Goal: Information Seeking & Learning: Learn about a topic

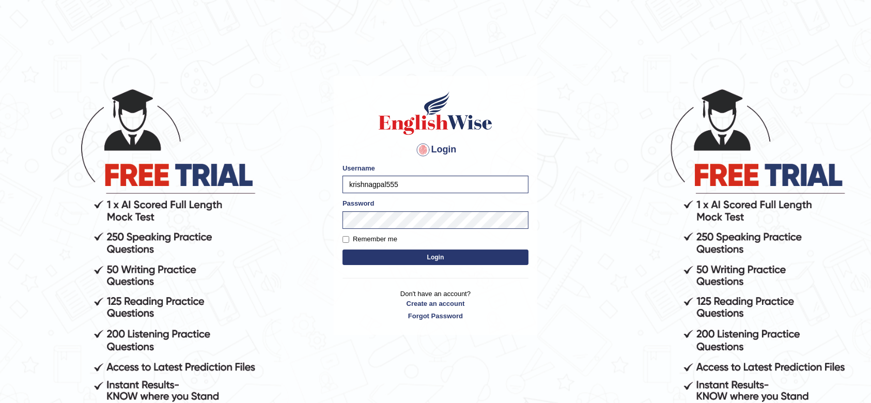
click at [353, 235] on label "Remember me" at bounding box center [369, 239] width 55 height 10
click at [349, 236] on input "Remember me" at bounding box center [345, 239] width 7 height 7
checkbox input "true"
click at [429, 258] on button "Login" at bounding box center [435, 256] width 186 height 15
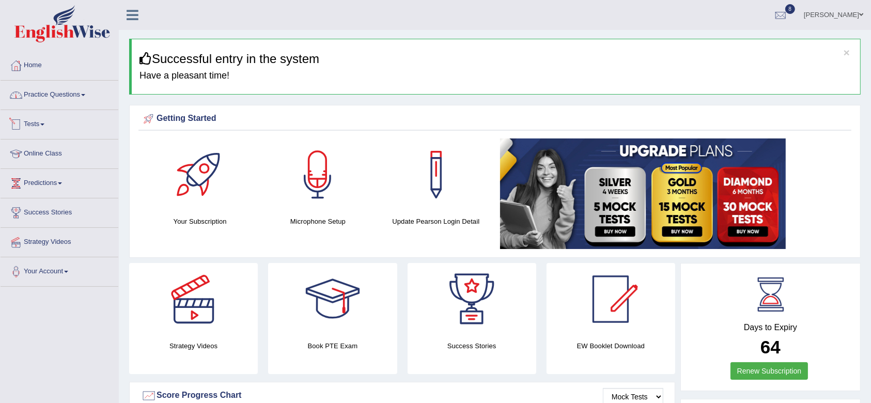
drag, startPoint x: 38, startPoint y: 94, endPoint x: 45, endPoint y: 107, distance: 15.1
click at [38, 94] on link "Practice Questions" at bounding box center [60, 94] width 118 height 26
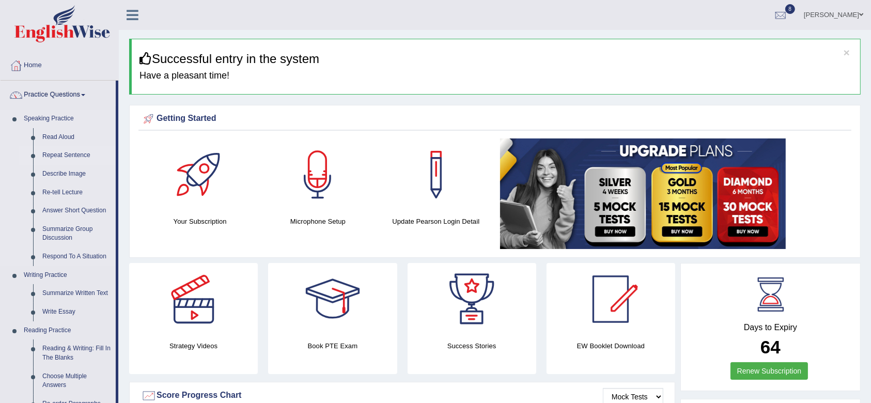
click at [64, 153] on link "Repeat Sentence" at bounding box center [77, 155] width 78 height 19
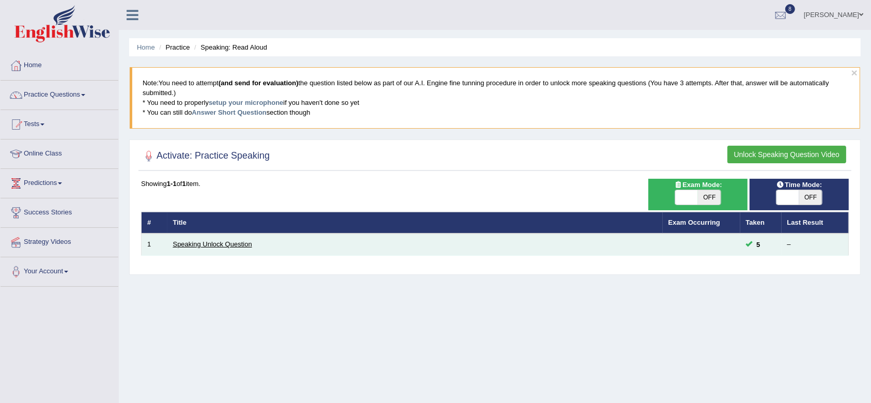
click at [236, 243] on link "Speaking Unlock Question" at bounding box center [212, 244] width 79 height 8
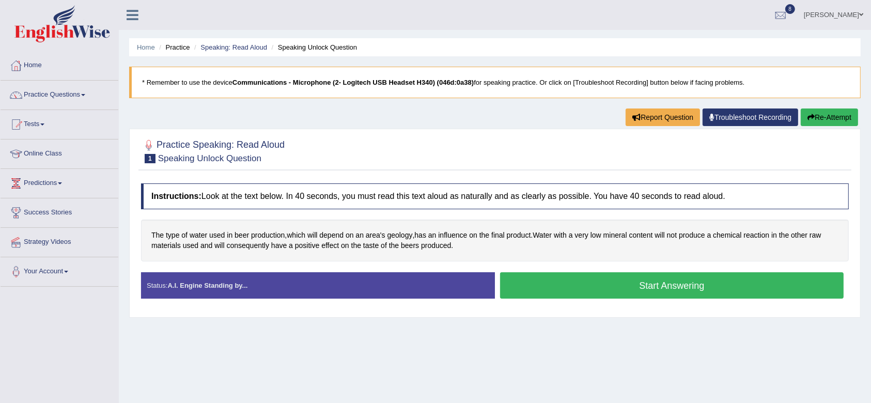
click at [541, 275] on button "Start Answering" at bounding box center [671, 285] width 343 height 26
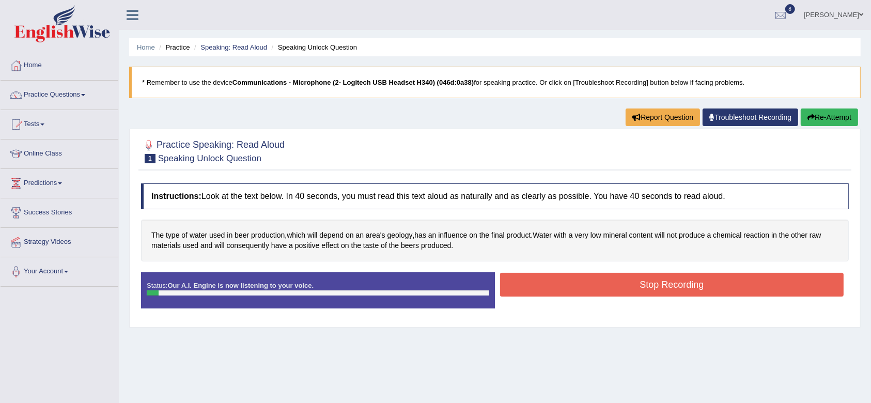
click at [541, 275] on button "Stop Recording" at bounding box center [671, 285] width 343 height 24
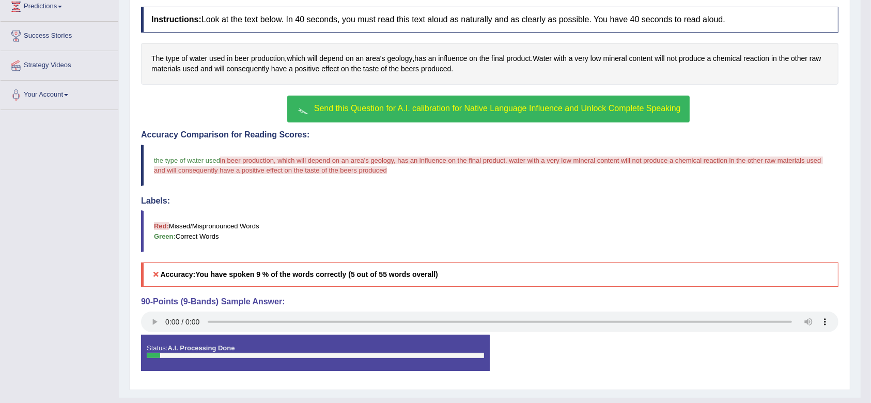
scroll to position [197, 0]
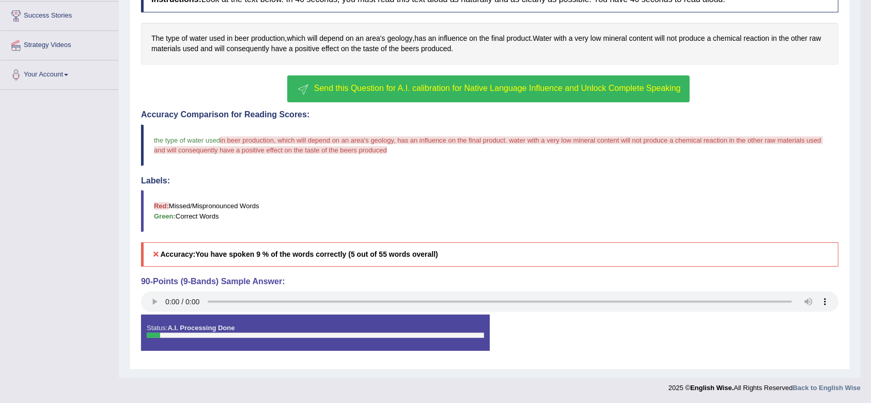
click at [437, 85] on span "Send this Question for A.I. calibration for Native Language Influence and Unloc…" at bounding box center [497, 88] width 367 height 9
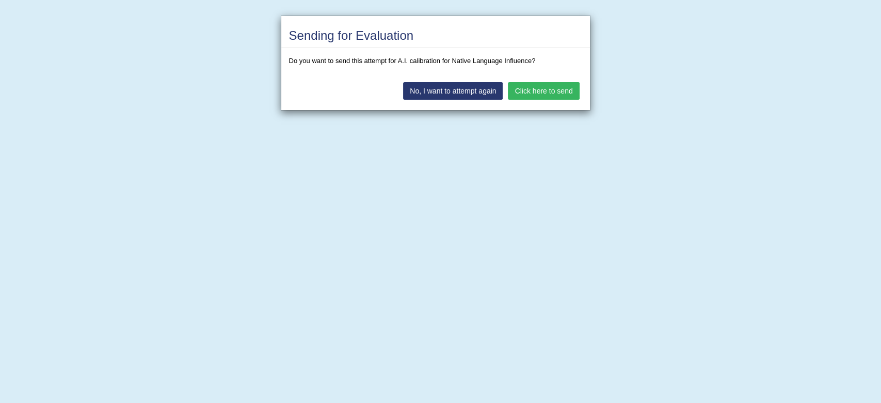
click at [560, 87] on button "Click here to send" at bounding box center [543, 91] width 71 height 18
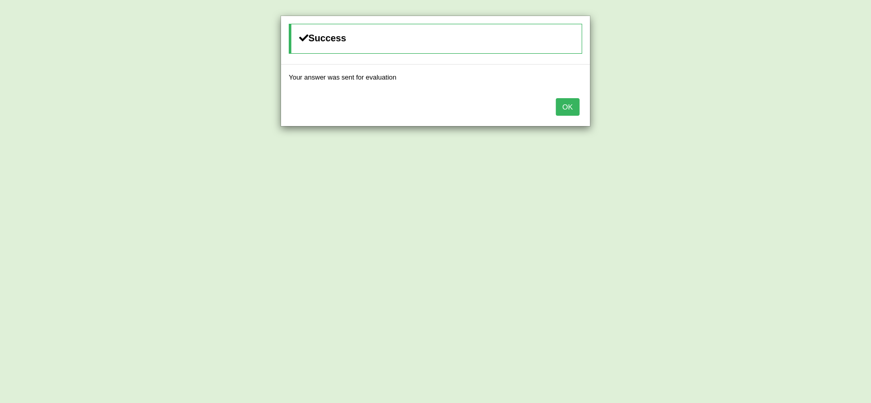
click at [564, 107] on button "OK" at bounding box center [568, 107] width 24 height 18
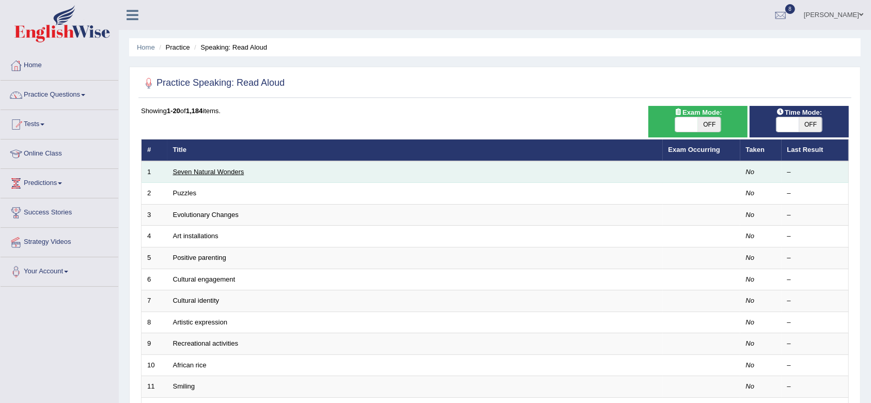
click at [194, 171] on link "Seven Natural Wonders" at bounding box center [208, 172] width 71 height 8
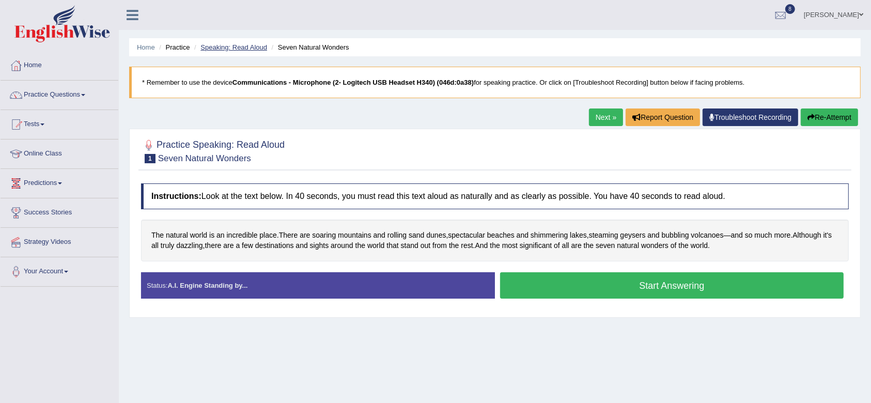
click at [239, 43] on link "Speaking: Read Aloud" at bounding box center [233, 47] width 67 height 8
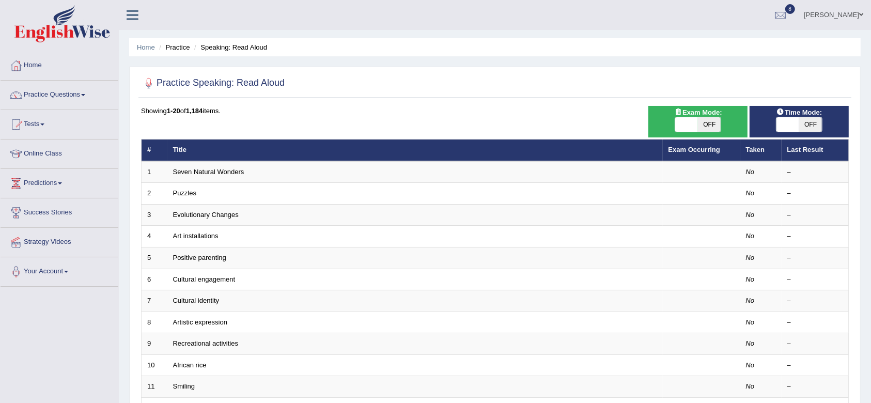
click at [800, 119] on span "OFF" at bounding box center [810, 124] width 23 height 14
checkbox input "true"
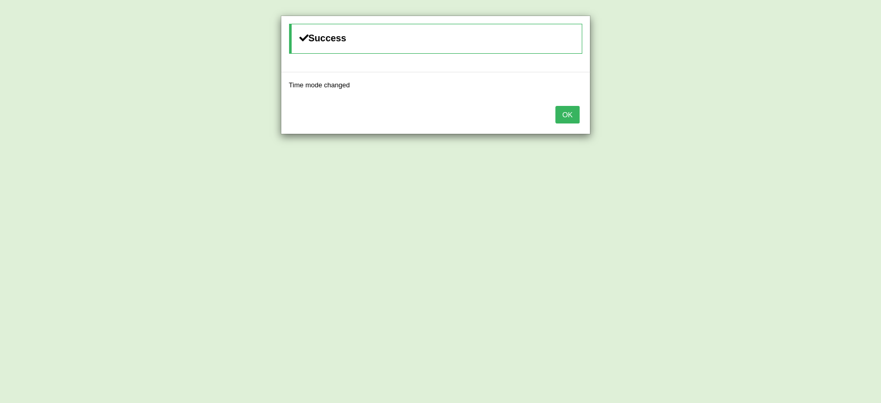
click at [571, 113] on button "OK" at bounding box center [568, 115] width 24 height 18
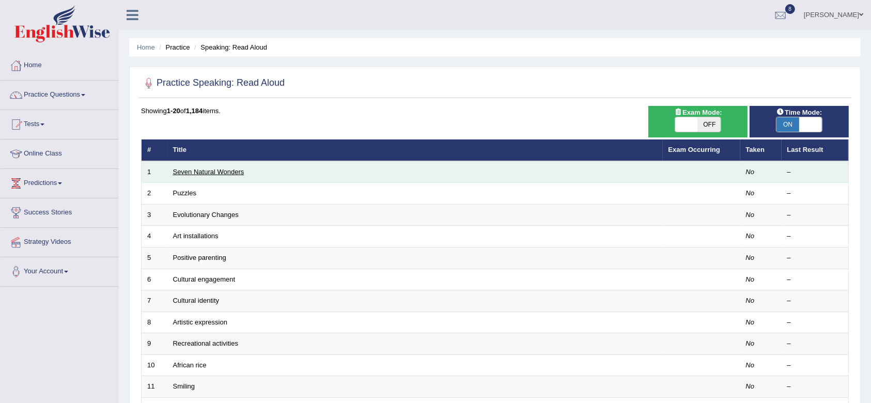
click at [216, 168] on link "Seven Natural Wonders" at bounding box center [208, 172] width 71 height 8
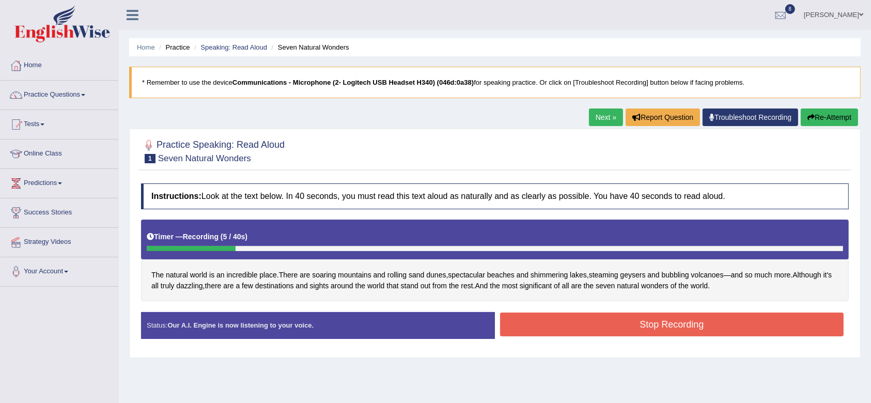
click at [617, 328] on button "Stop Recording" at bounding box center [671, 324] width 343 height 24
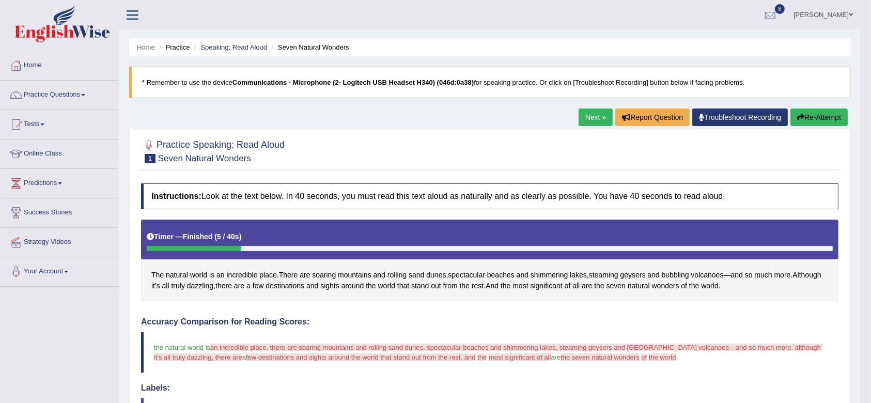
click at [588, 114] on link "Next »" at bounding box center [595, 117] width 34 height 18
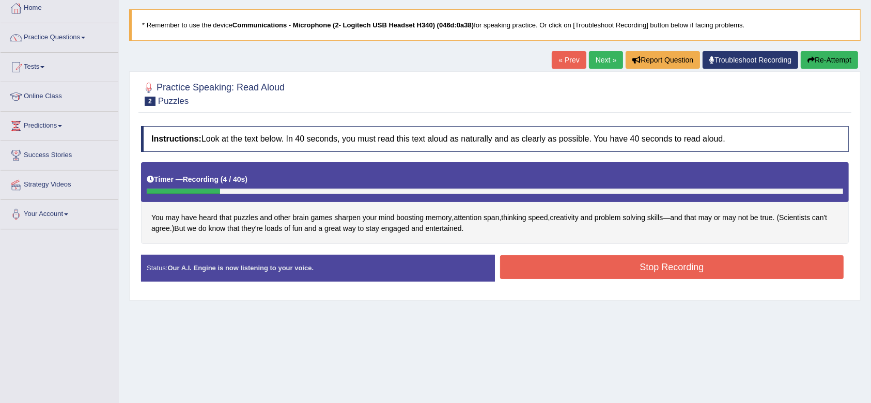
scroll to position [137, 0]
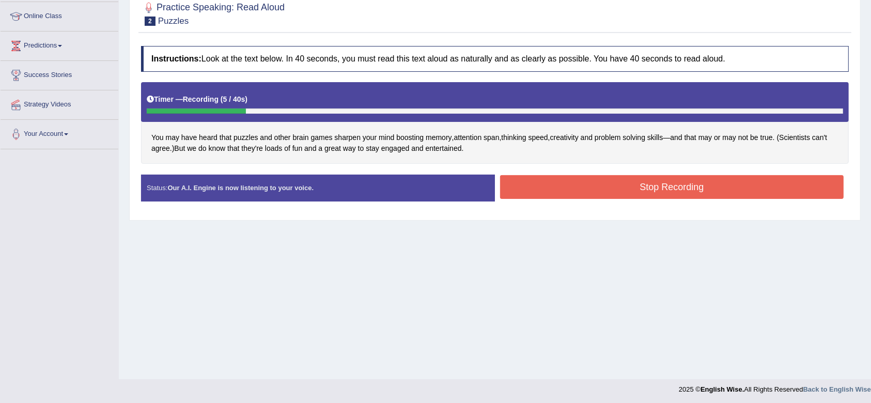
click at [578, 187] on button "Stop Recording" at bounding box center [671, 187] width 343 height 24
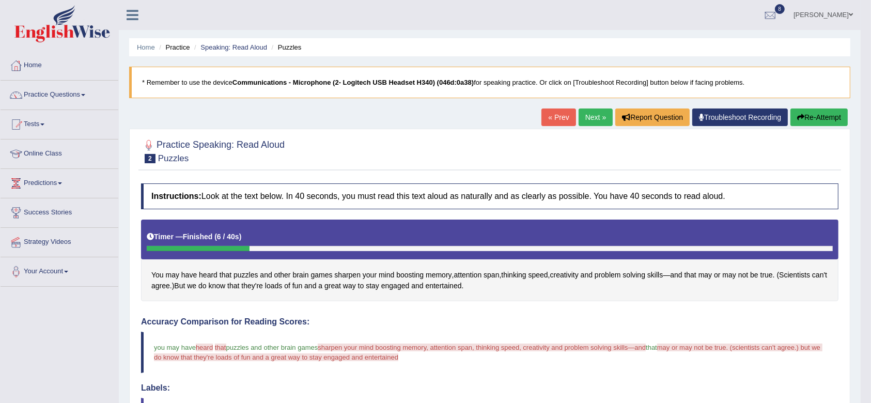
scroll to position [0, 0]
click at [57, 88] on link "Practice Questions" at bounding box center [60, 94] width 118 height 26
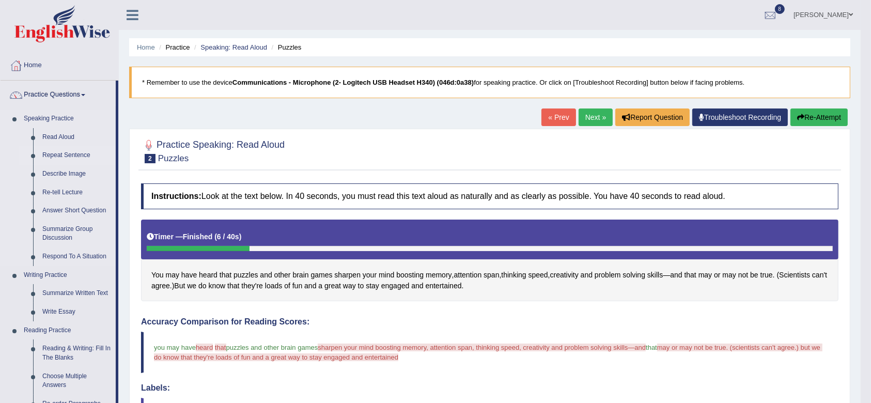
click at [72, 155] on link "Repeat Sentence" at bounding box center [77, 155] width 78 height 19
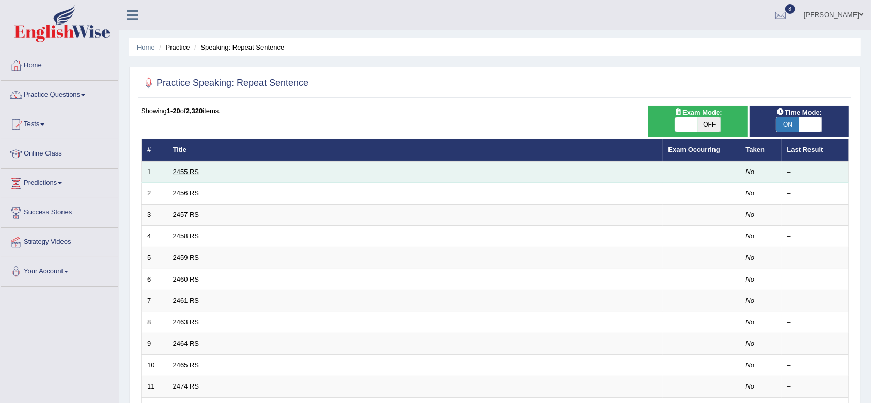
click at [188, 169] on link "2455 RS" at bounding box center [186, 172] width 26 height 8
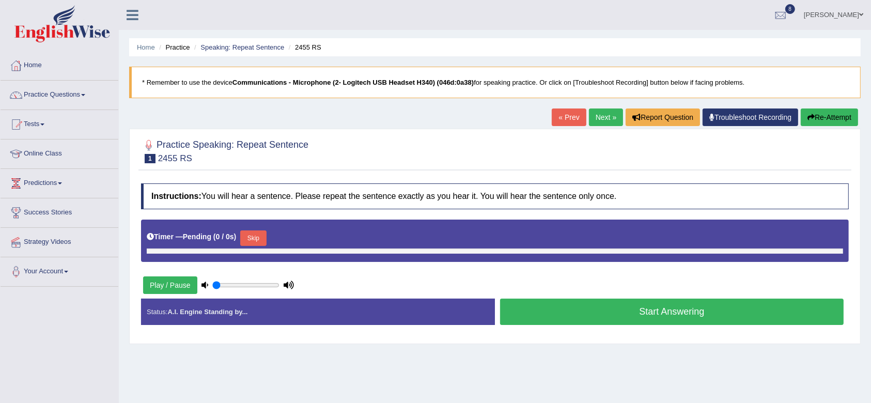
click at [524, 165] on div at bounding box center [494, 150] width 707 height 31
click at [447, 49] on ul "Home Practice Speaking: Repeat Sentence 2455 RS" at bounding box center [494, 47] width 731 height 18
click at [545, 43] on ul "Home Practice Speaking: Repeat Sentence 2455 RS" at bounding box center [494, 47] width 731 height 18
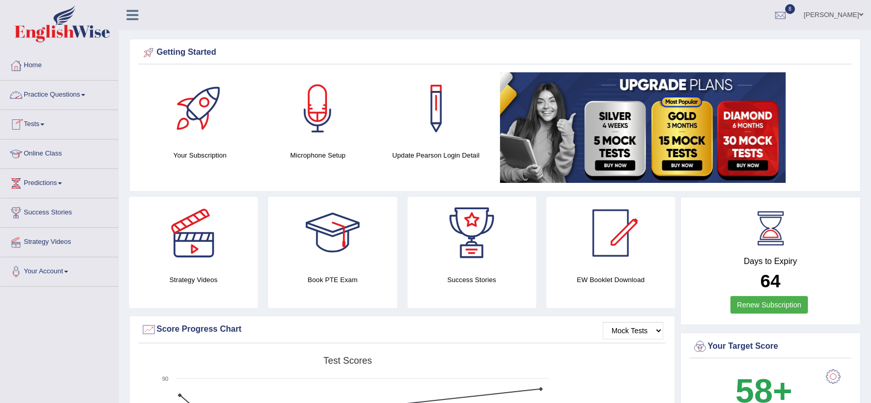
click at [42, 122] on link "Tests" at bounding box center [60, 123] width 118 height 26
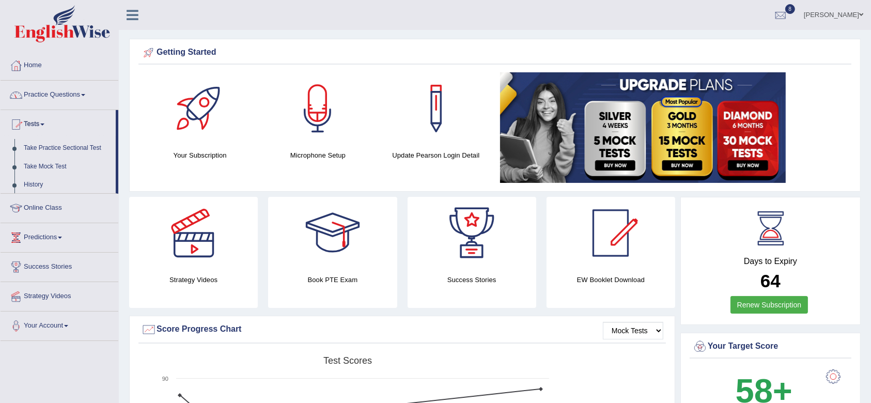
click at [48, 93] on link "Practice Questions" at bounding box center [60, 94] width 118 height 26
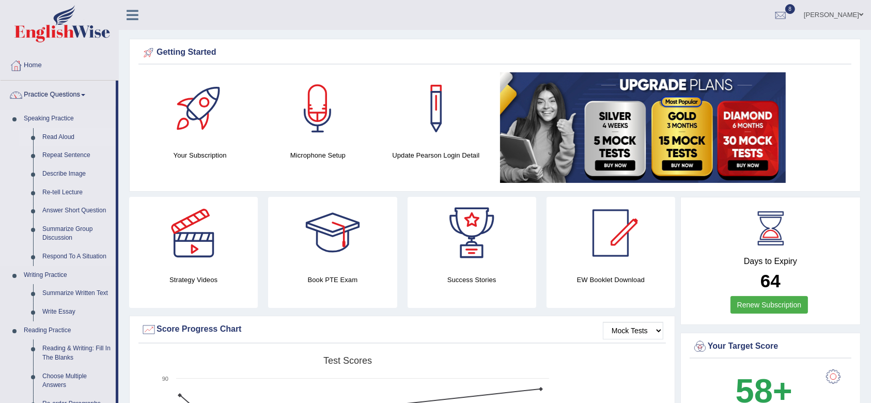
click at [58, 133] on link "Read Aloud" at bounding box center [77, 137] width 78 height 19
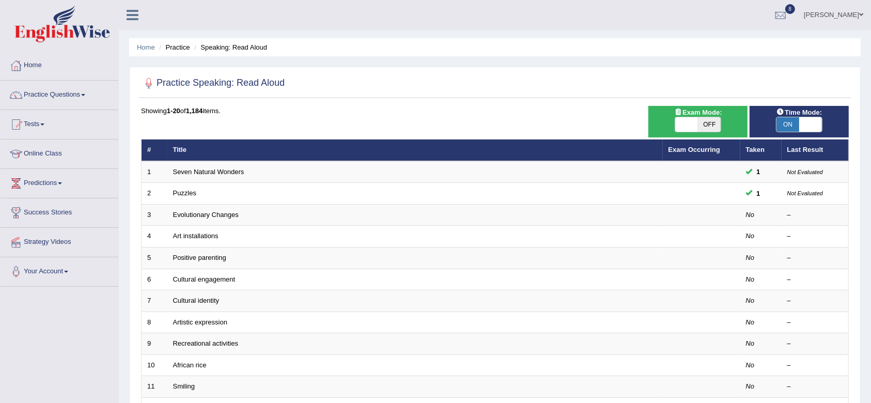
click at [784, 122] on span "ON" at bounding box center [787, 124] width 23 height 14
checkbox input "false"
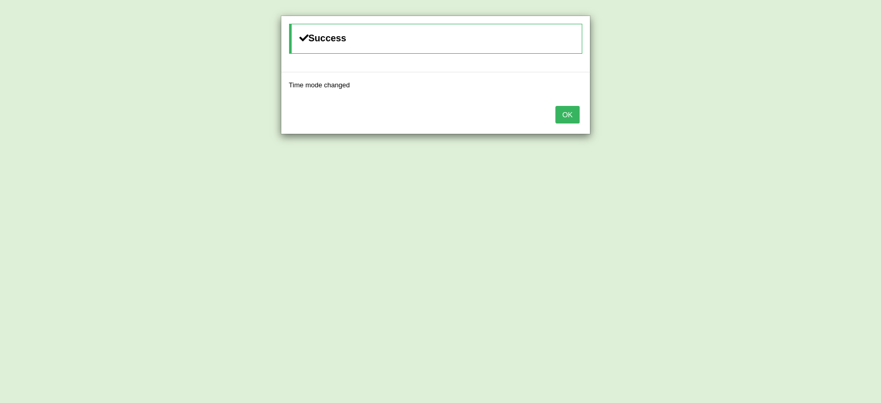
click at [559, 113] on button "OK" at bounding box center [568, 115] width 24 height 18
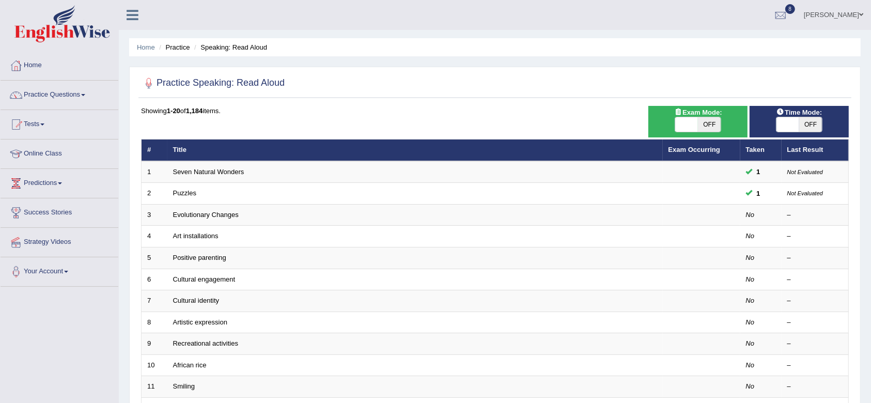
click at [699, 119] on span "OFF" at bounding box center [709, 124] width 23 height 14
checkbox input "true"
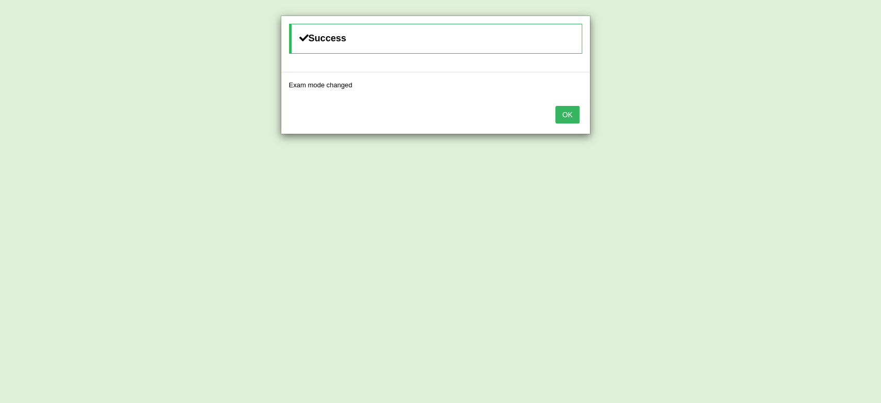
click at [579, 118] on button "OK" at bounding box center [568, 115] width 24 height 18
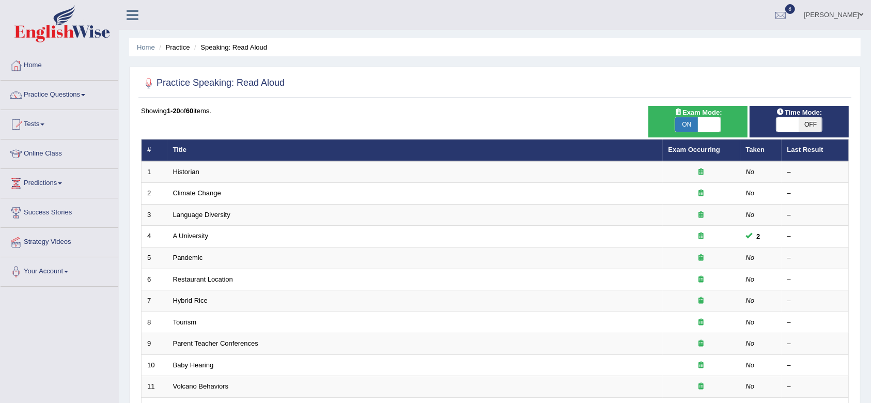
click at [683, 121] on span "ON" at bounding box center [686, 124] width 23 height 14
checkbox input "false"
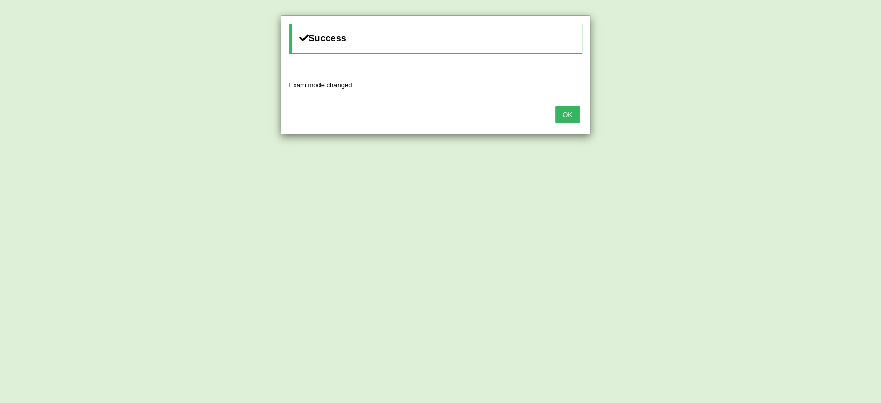
click at [575, 115] on button "OK" at bounding box center [568, 115] width 24 height 18
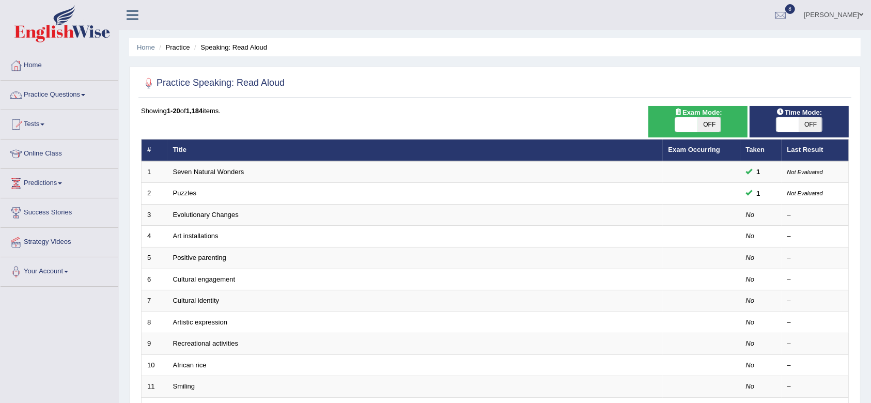
click at [800, 128] on span "OFF" at bounding box center [810, 124] width 23 height 14
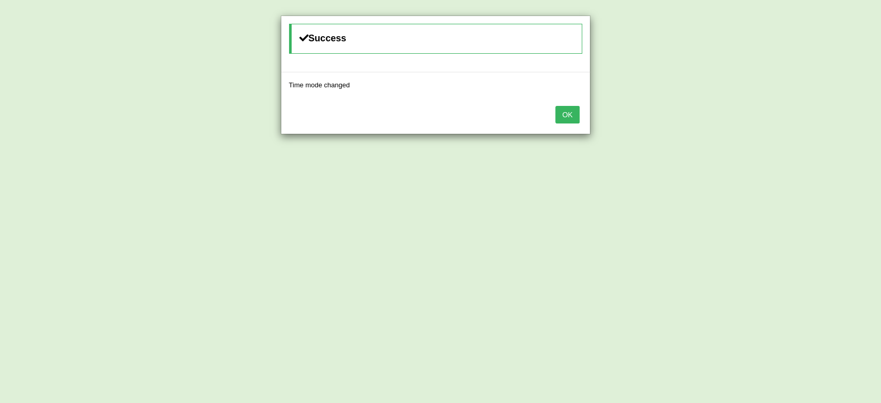
click at [570, 116] on button "OK" at bounding box center [568, 115] width 24 height 18
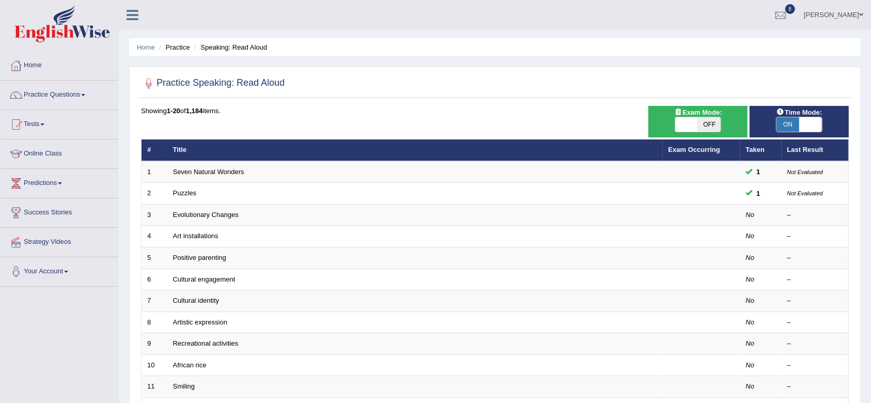
click at [791, 127] on span "ON" at bounding box center [787, 124] width 23 height 14
checkbox input "false"
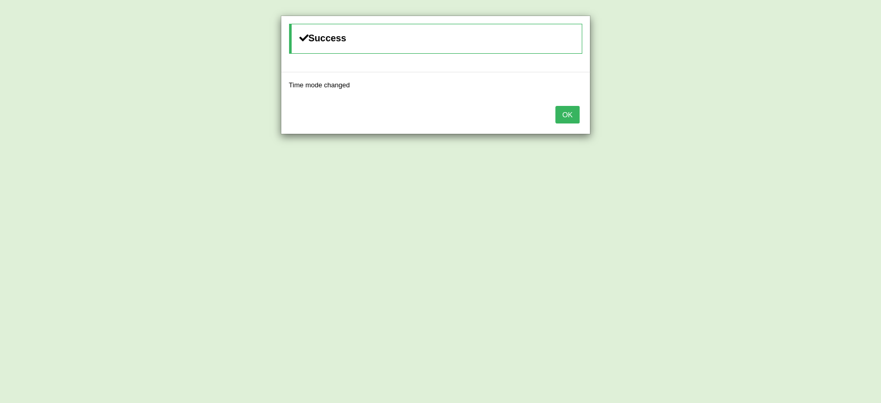
click at [574, 109] on button "OK" at bounding box center [568, 115] width 24 height 18
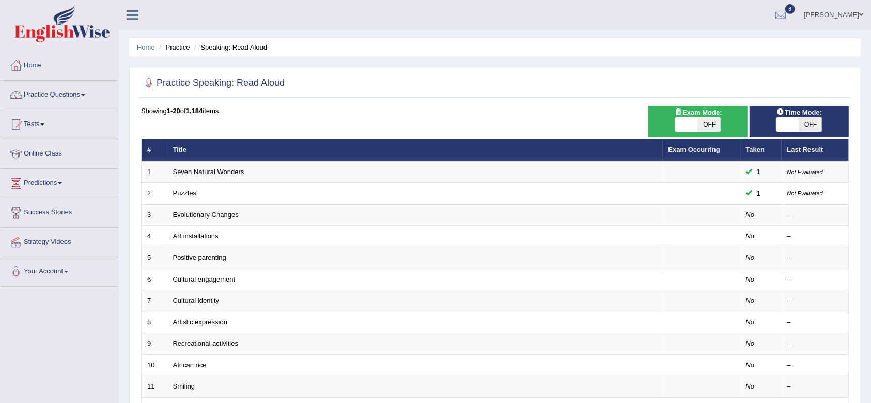
click at [518, 109] on div "Showing 1-20 of 1,184 items." at bounding box center [494, 111] width 707 height 10
click at [410, 88] on div at bounding box center [494, 83] width 707 height 21
click at [420, 52] on ul "Home Practice Speaking: Read Aloud" at bounding box center [494, 47] width 731 height 18
click at [630, 57] on div "Home Practice Speaking: Read Aloud Practice Speaking: Read Aloud Time Mode: ON …" at bounding box center [495, 329] width 752 height 658
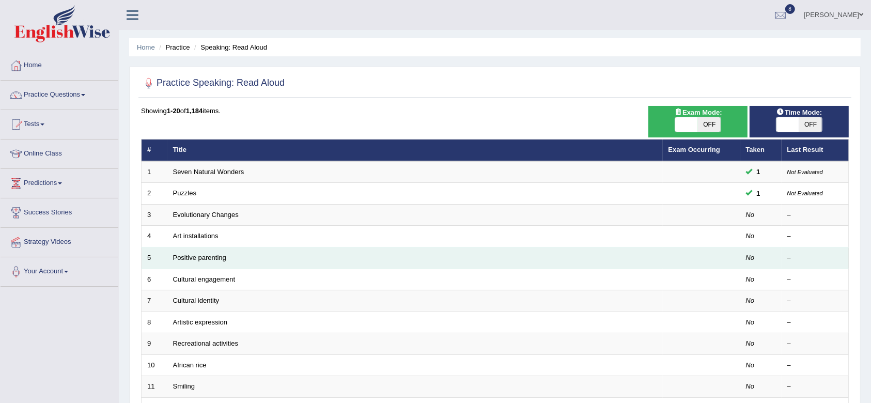
click at [833, 254] on div "–" at bounding box center [815, 258] width 56 height 10
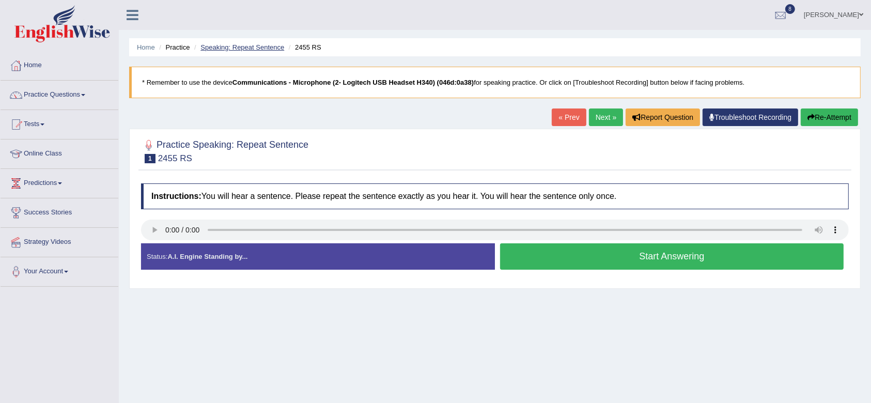
click at [264, 48] on link "Speaking: Repeat Sentence" at bounding box center [242, 47] width 84 height 8
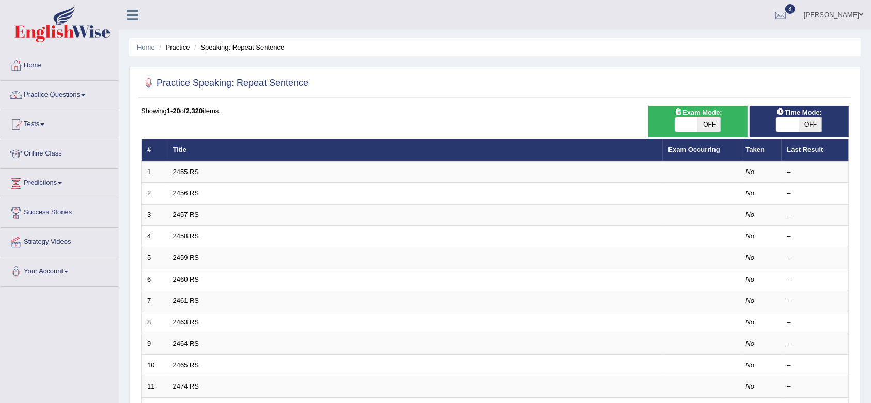
click at [803, 128] on span "OFF" at bounding box center [810, 124] width 23 height 14
checkbox input "true"
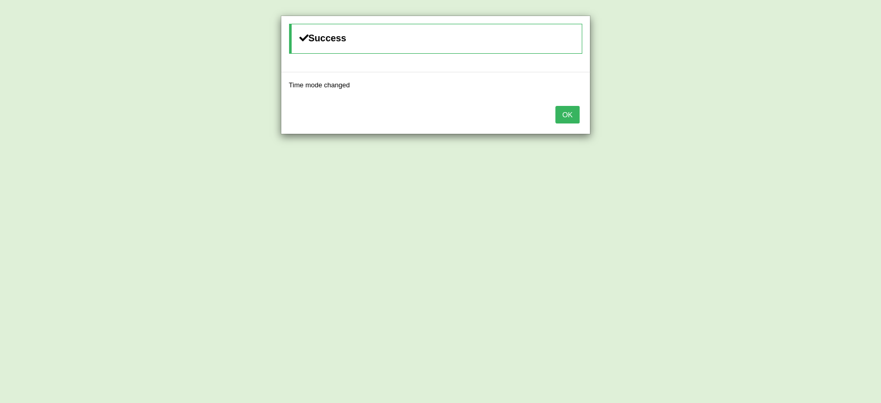
click at [574, 113] on button "OK" at bounding box center [568, 115] width 24 height 18
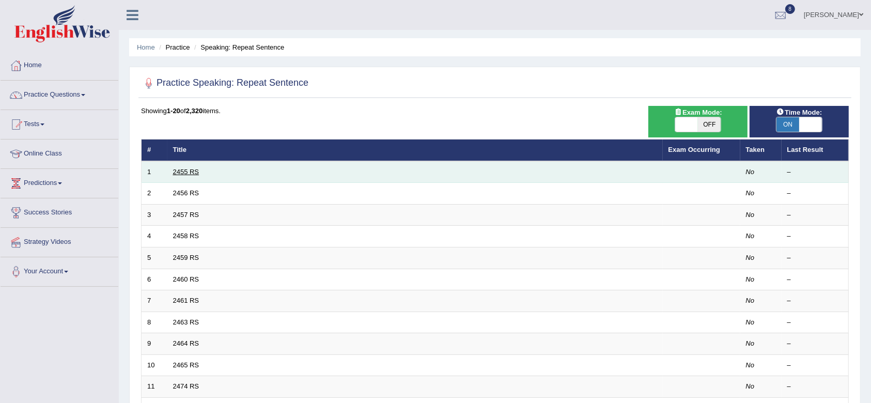
click at [183, 168] on link "2455 RS" at bounding box center [186, 172] width 26 height 8
